Goal: Transaction & Acquisition: Purchase product/service

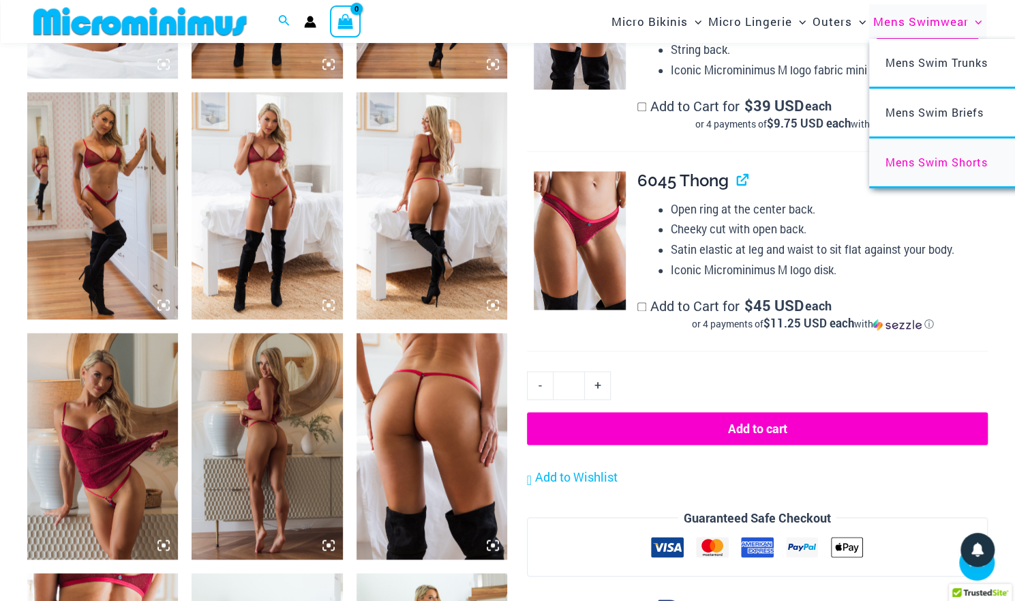
scroll to position [1010, 0]
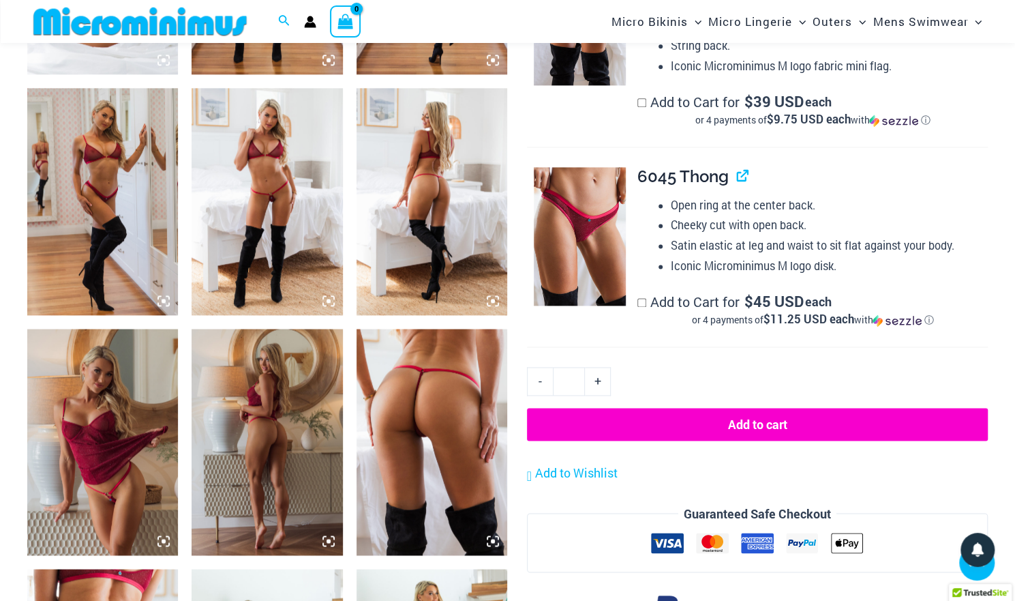
click at [297, 374] on img at bounding box center [267, 442] width 151 height 226
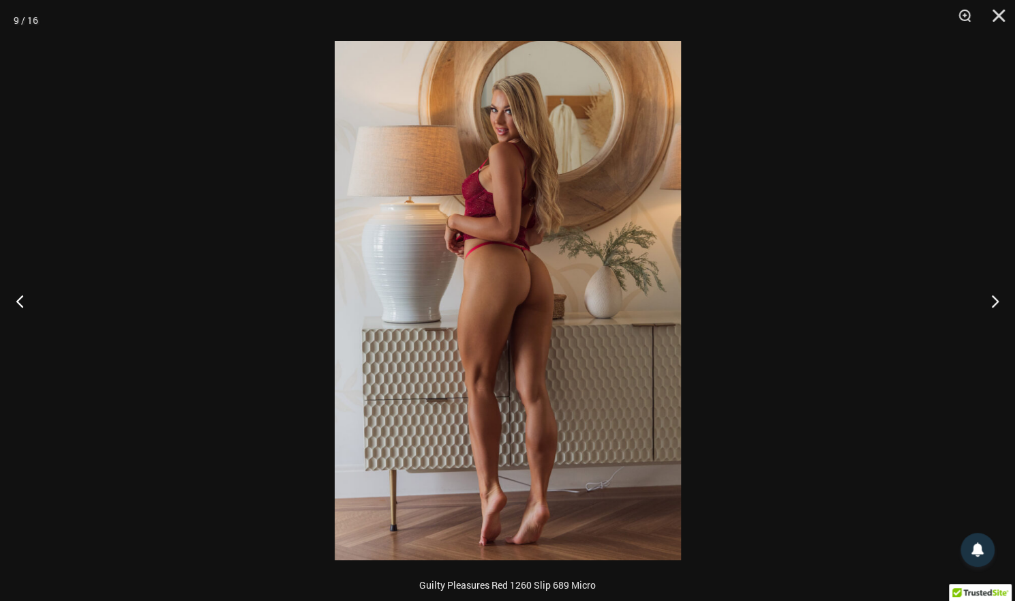
click at [492, 260] on img at bounding box center [508, 300] width 346 height 519
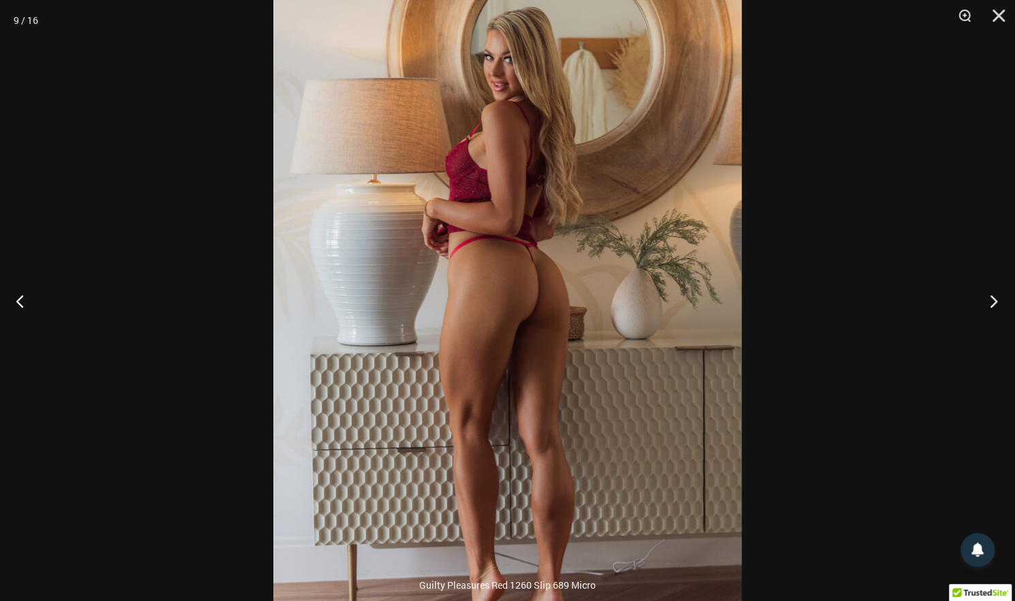
click at [989, 303] on button "Next" at bounding box center [989, 301] width 51 height 68
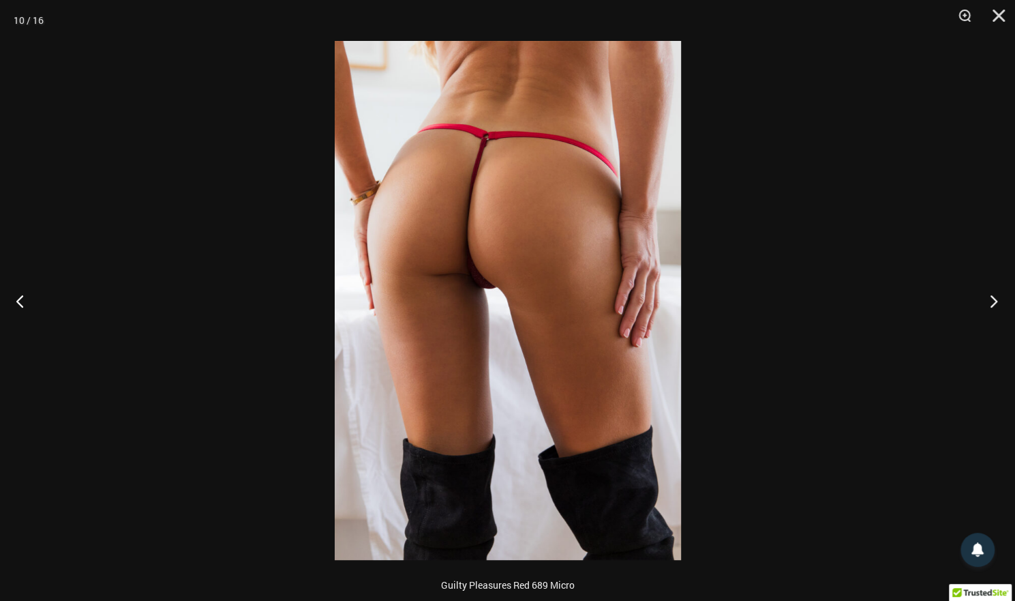
click at [989, 302] on button "Next" at bounding box center [989, 301] width 51 height 68
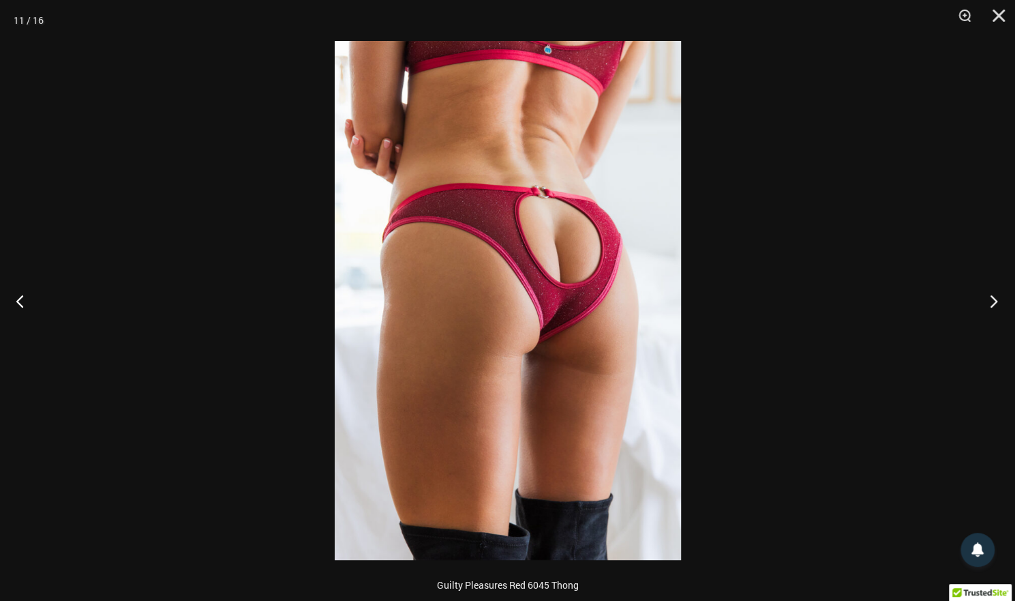
click at [988, 302] on button "Next" at bounding box center [989, 301] width 51 height 68
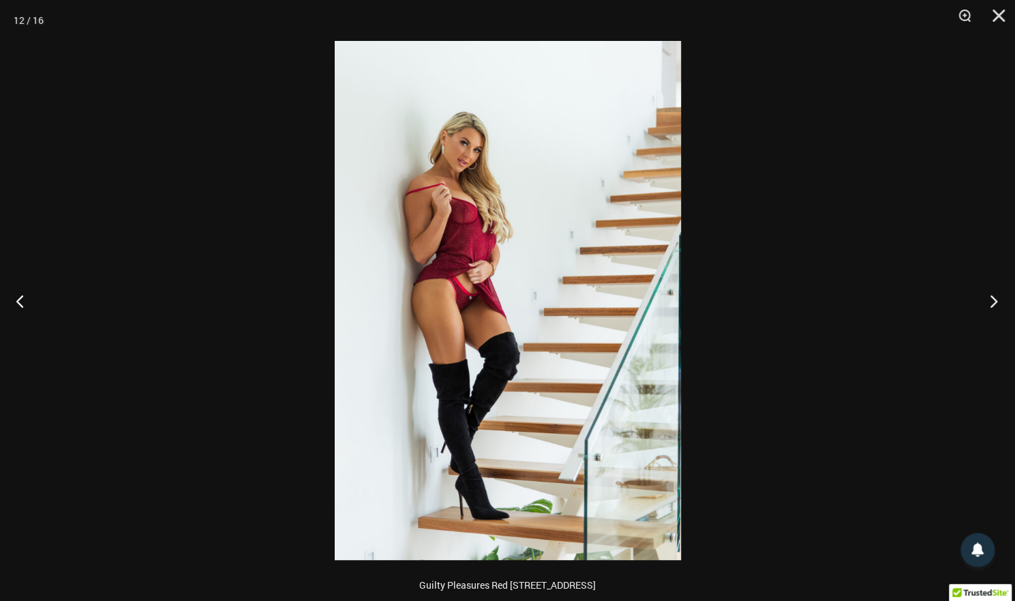
click at [988, 302] on button "Next" at bounding box center [989, 301] width 51 height 68
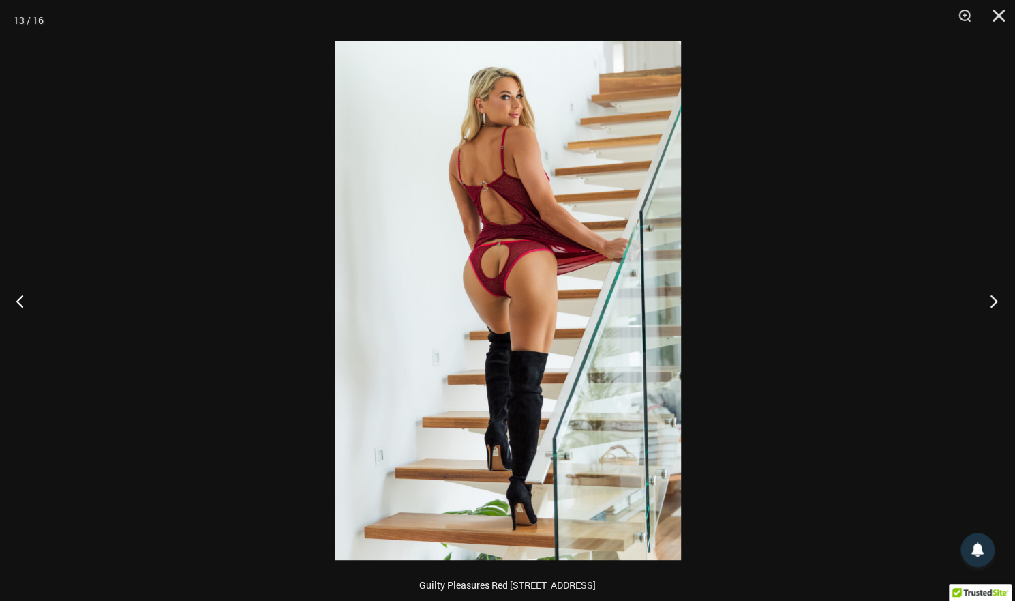
click at [988, 302] on button "Next" at bounding box center [989, 301] width 51 height 68
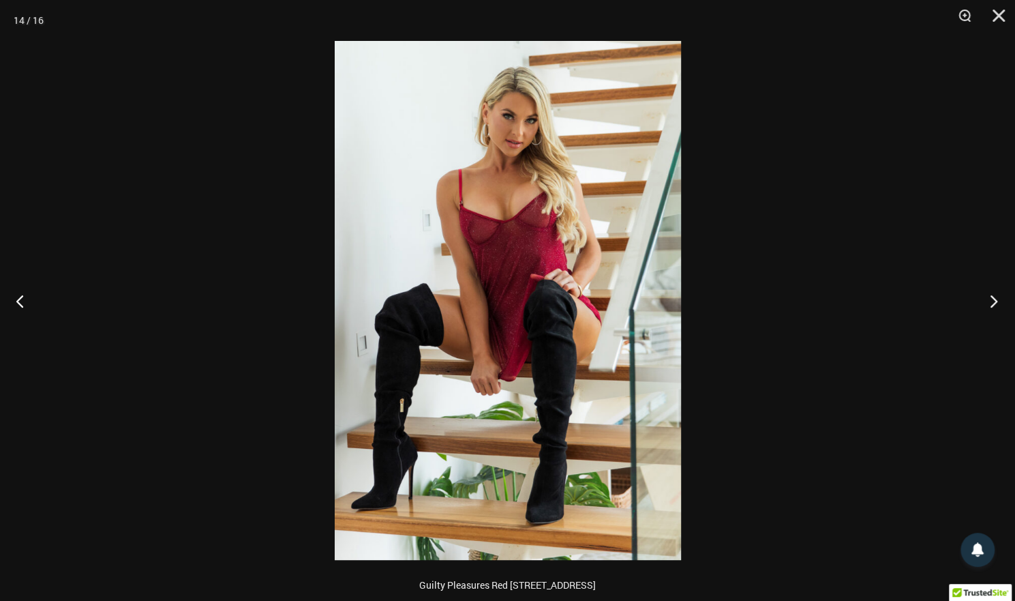
click at [988, 303] on button "Next" at bounding box center [989, 301] width 51 height 68
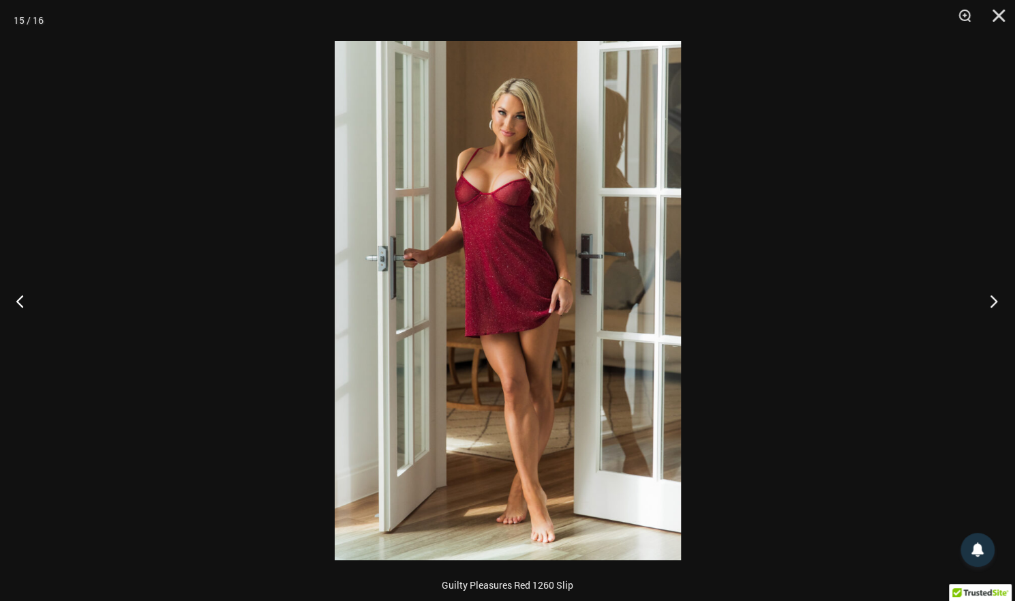
click at [988, 303] on button "Next" at bounding box center [989, 301] width 51 height 68
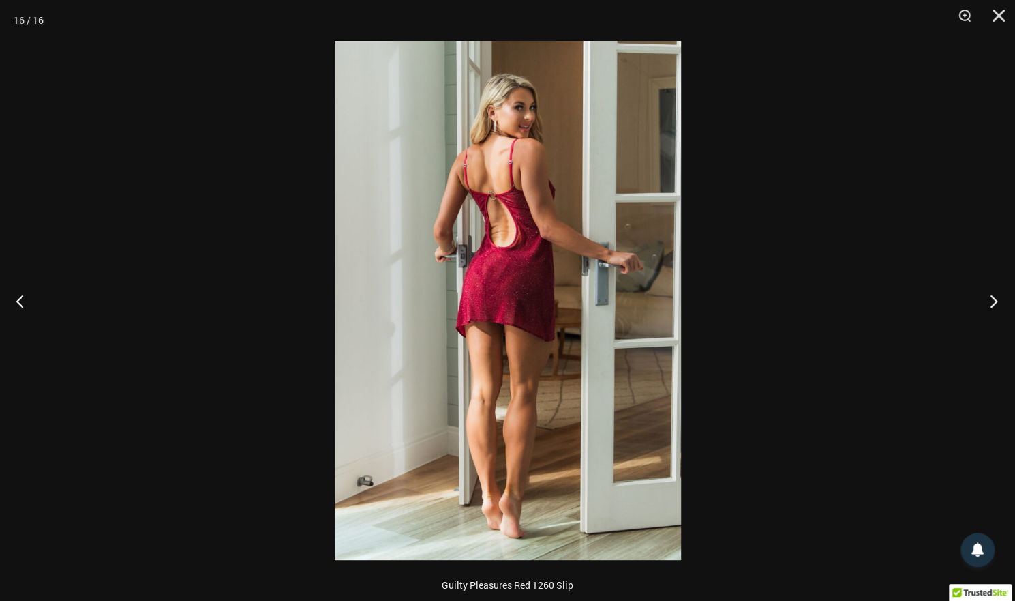
click at [988, 303] on button "Next" at bounding box center [989, 301] width 51 height 68
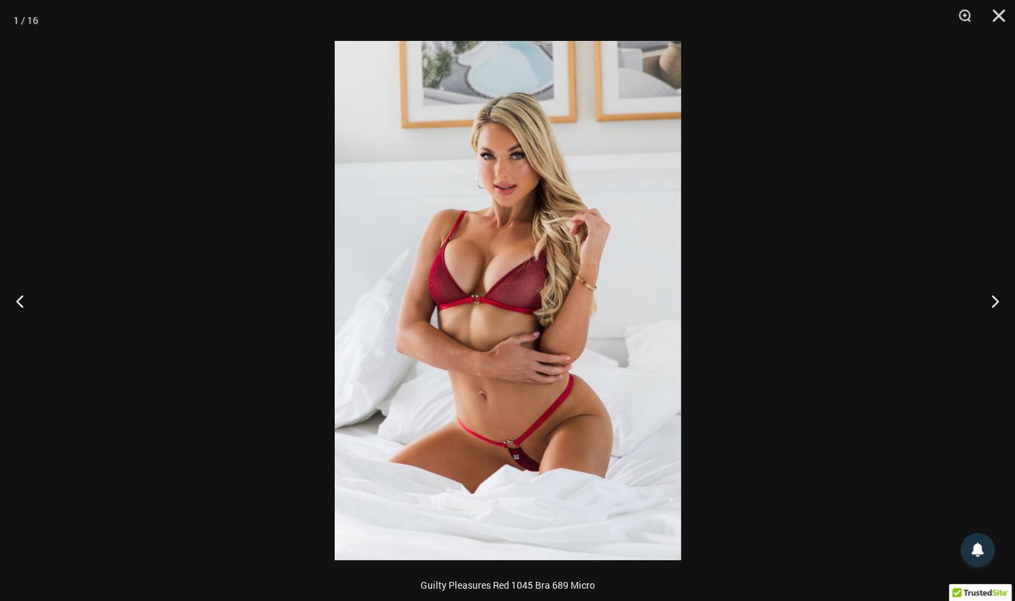
click at [872, 328] on div at bounding box center [507, 300] width 1015 height 601
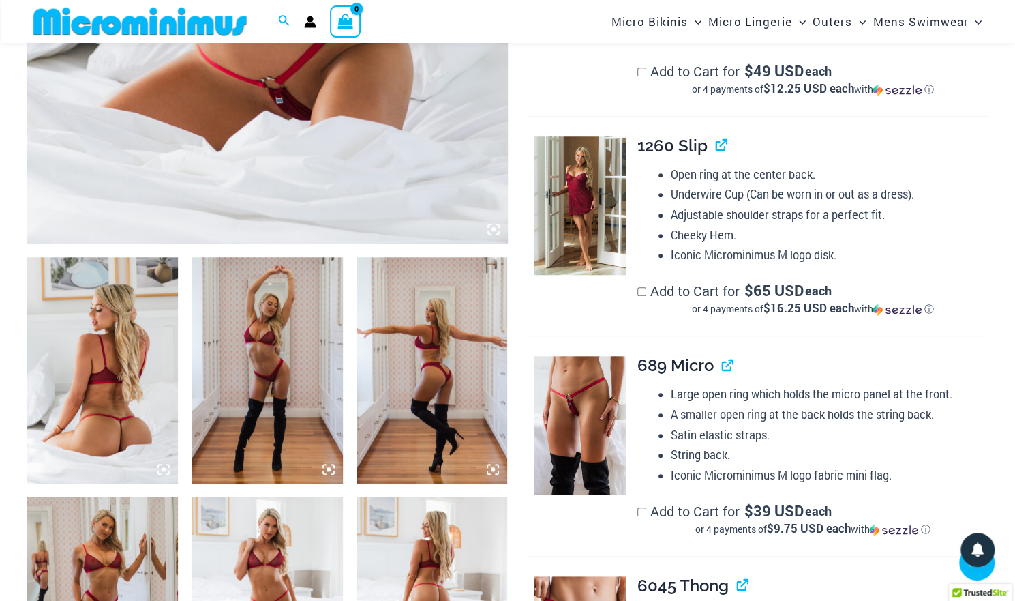
scroll to position [806, 0]
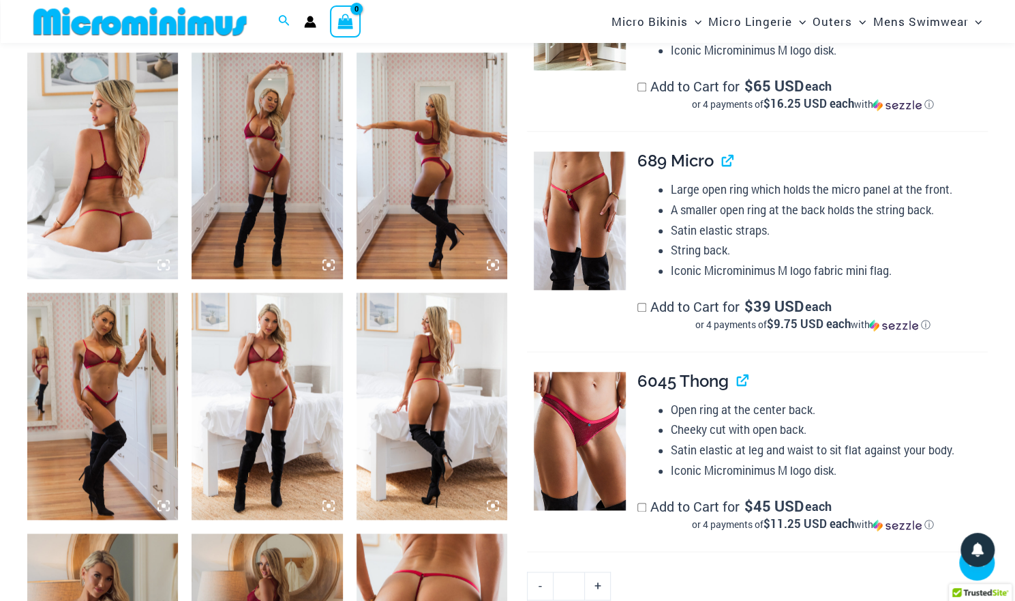
click at [138, 211] on img at bounding box center [102, 165] width 151 height 226
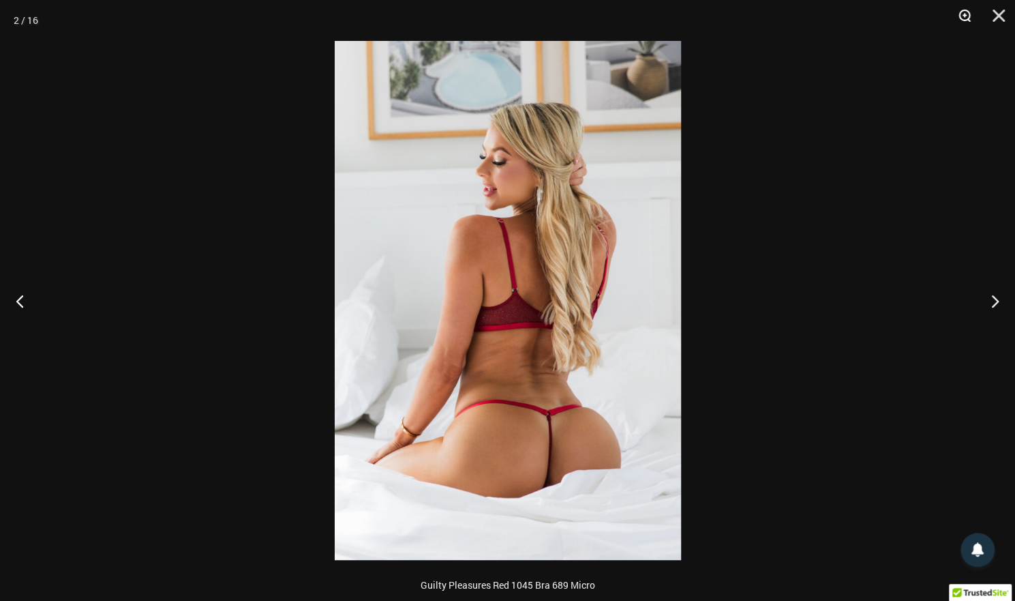
click at [960, 14] on button "Zoom" at bounding box center [960, 20] width 34 height 41
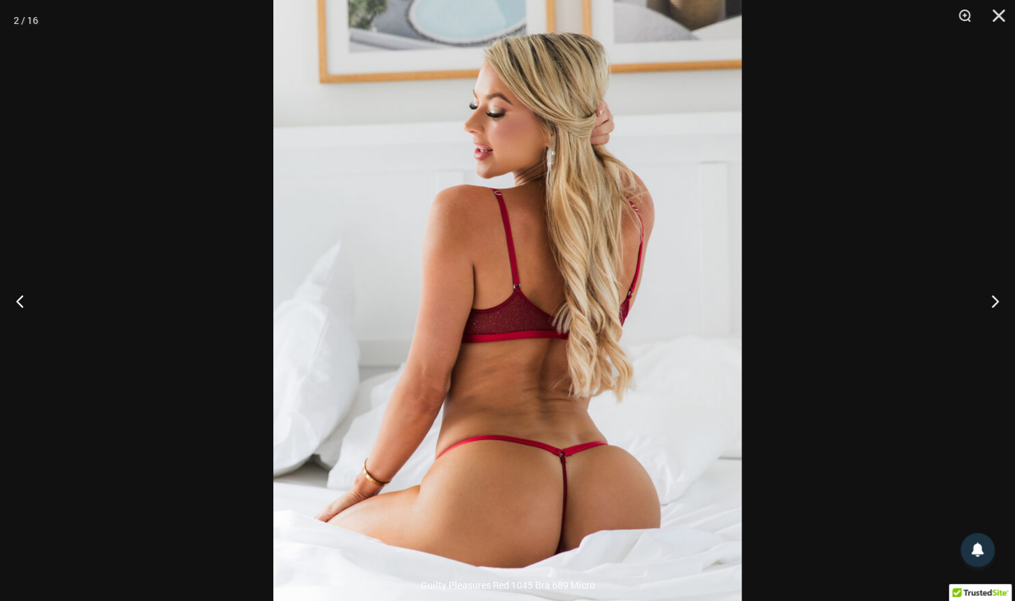
click at [826, 284] on div at bounding box center [507, 300] width 1015 height 601
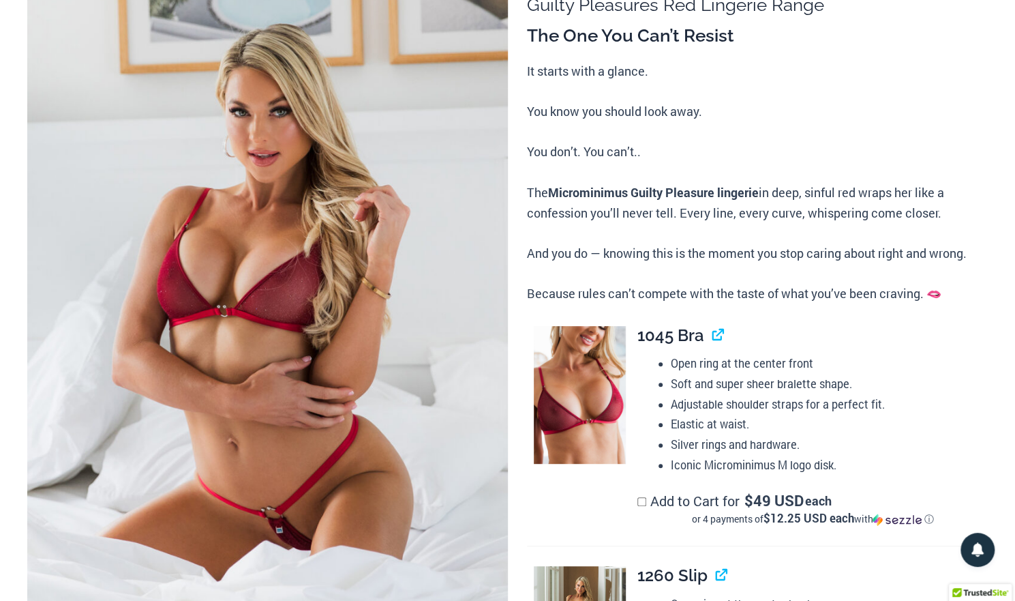
scroll to position [0, 0]
